Goal: Check status: Verify the current state of an ongoing process or item

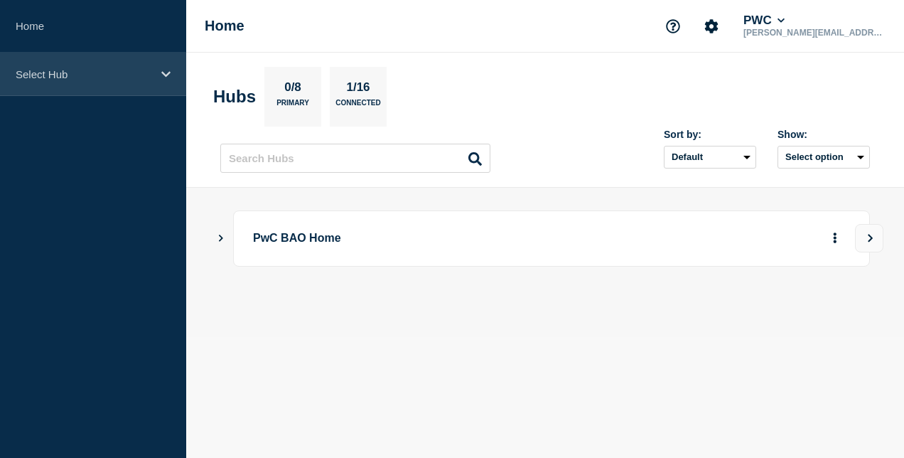
click at [45, 68] on p "Select Hub" at bounding box center [84, 74] width 137 height 12
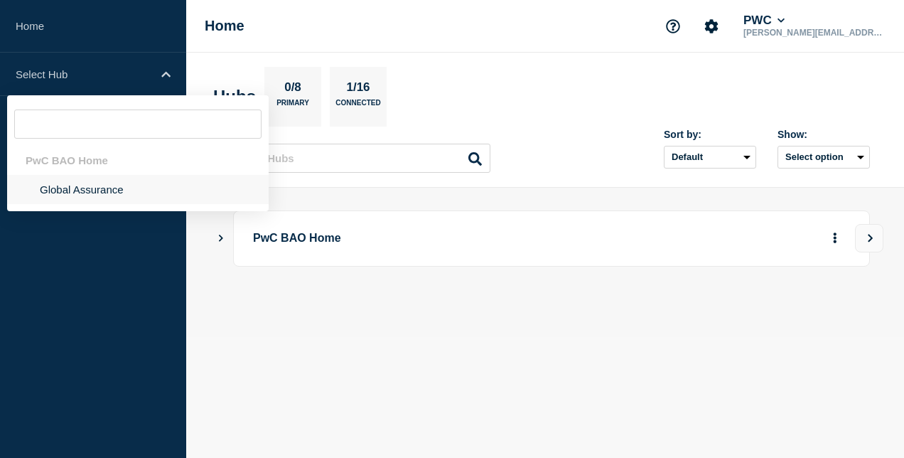
click at [124, 186] on li "Global Assurance" at bounding box center [138, 189] width 262 height 29
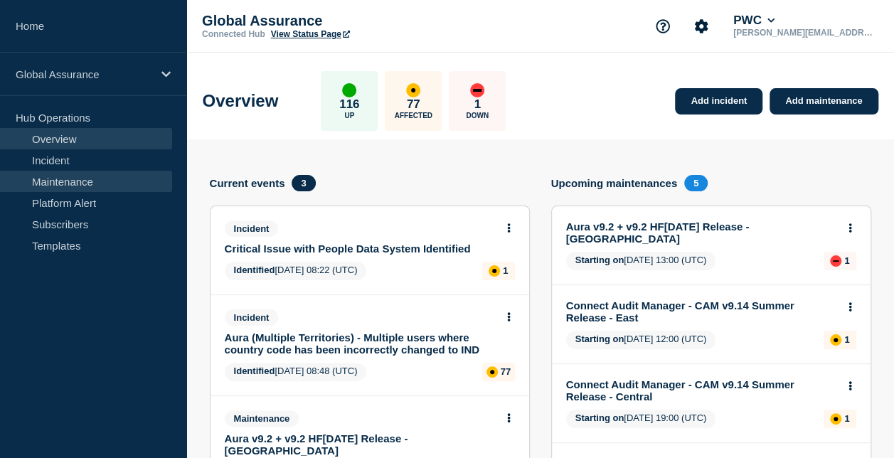
click at [90, 181] on link "Maintenance" at bounding box center [86, 181] width 172 height 21
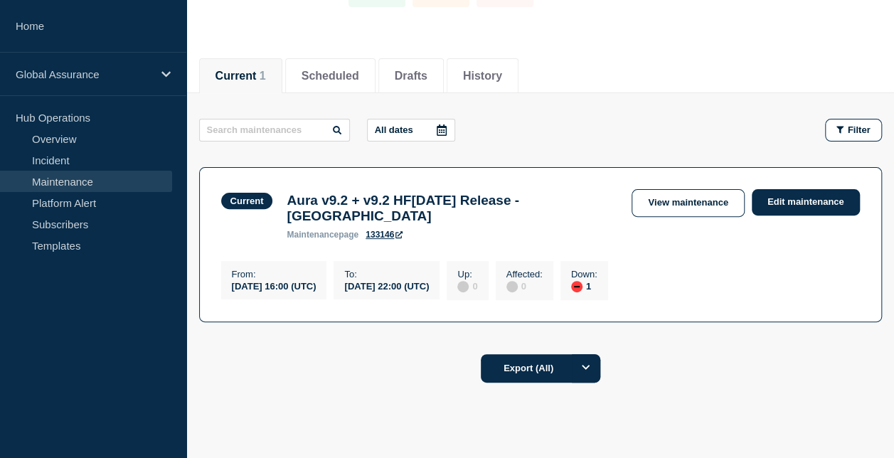
scroll to position [46, 0]
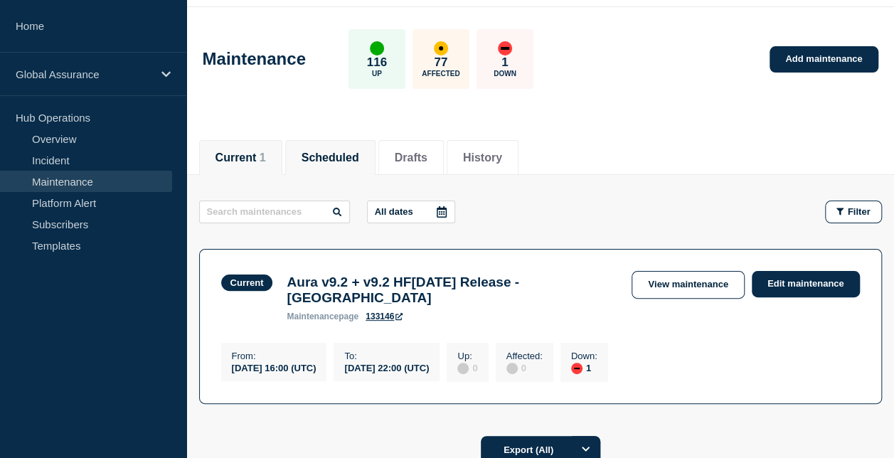
click at [339, 162] on button "Scheduled" at bounding box center [330, 157] width 58 height 13
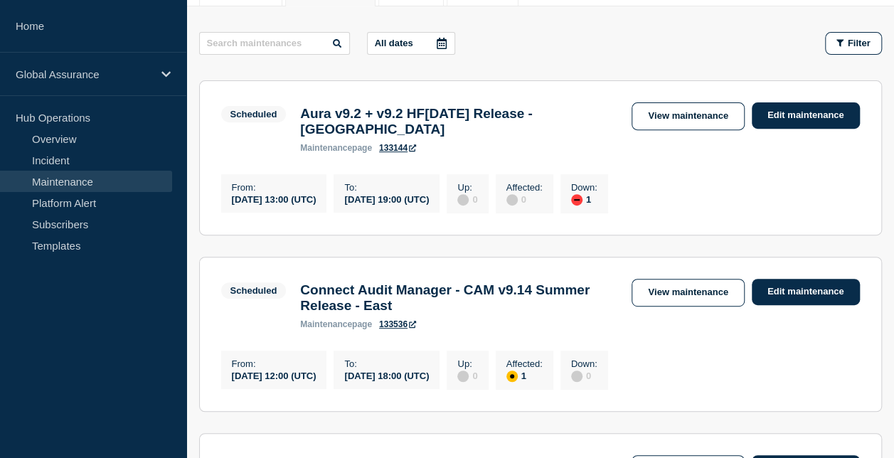
scroll to position [124, 0]
